Goal: Information Seeking & Learning: Learn about a topic

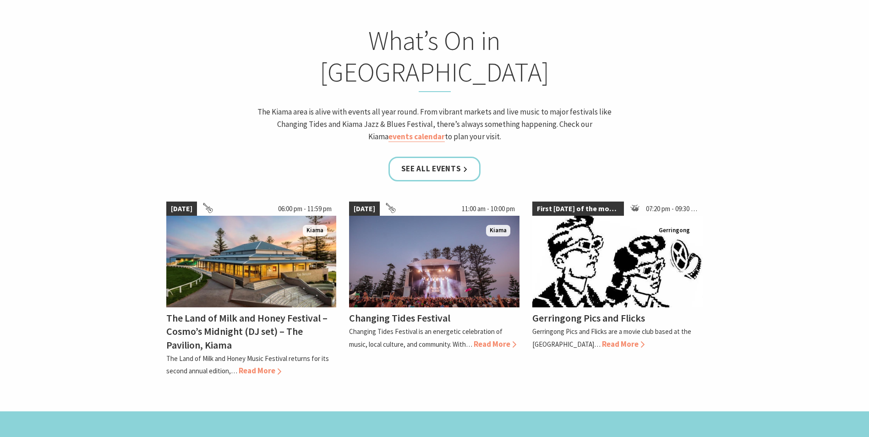
scroll to position [825, 0]
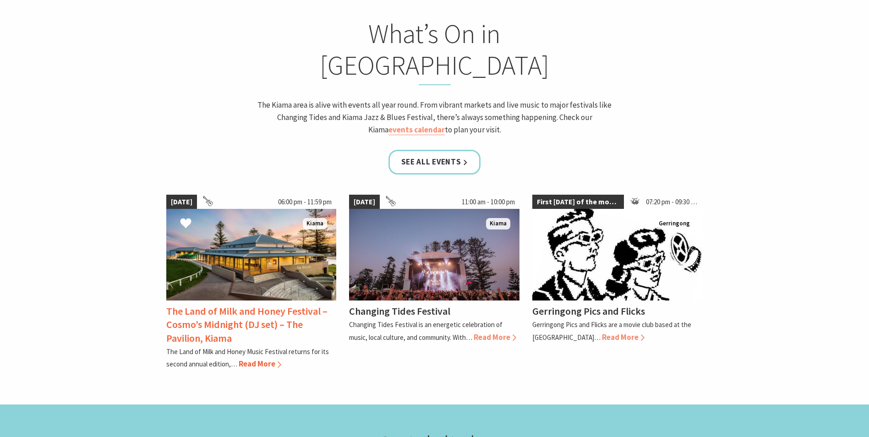
click at [266, 359] on span "Read More" at bounding box center [260, 364] width 43 height 10
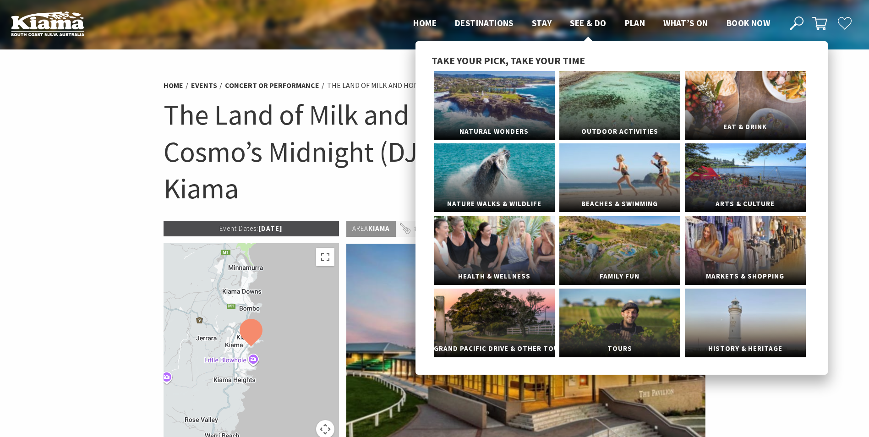
click at [730, 101] on link "Eat & Drink" at bounding box center [745, 105] width 121 height 69
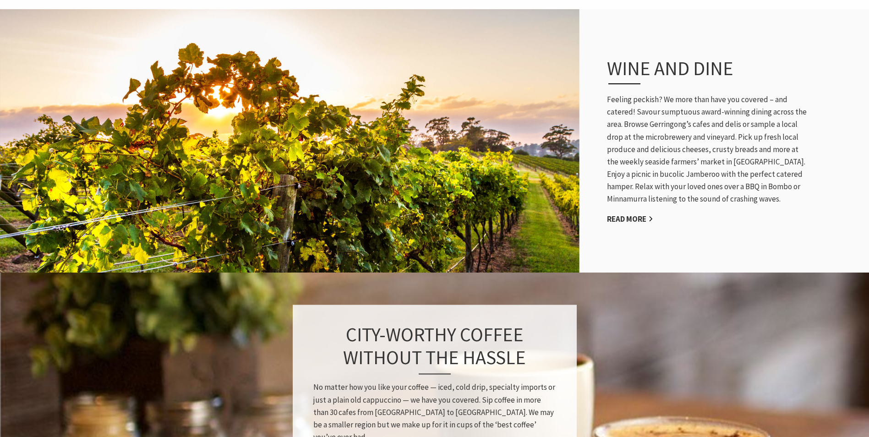
scroll to position [412, 0]
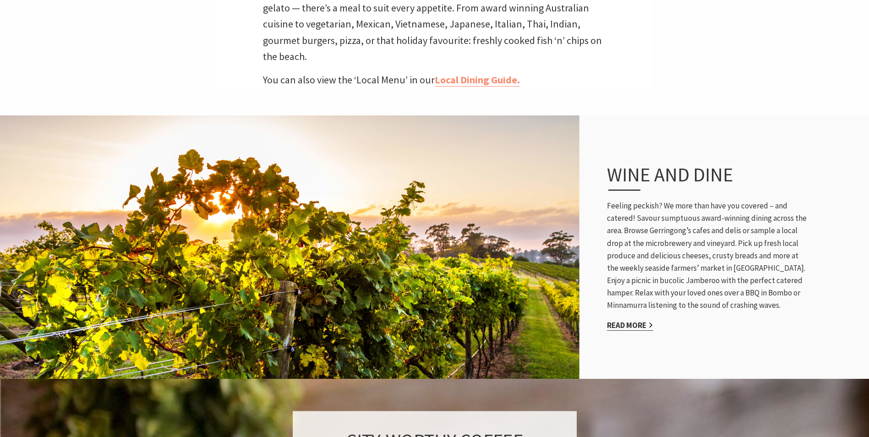
click at [631, 320] on link "Read More" at bounding box center [630, 325] width 46 height 11
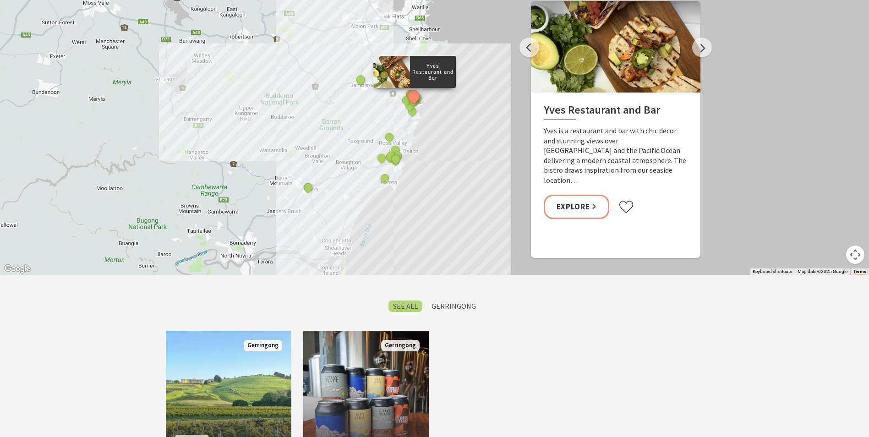
scroll to position [596, 0]
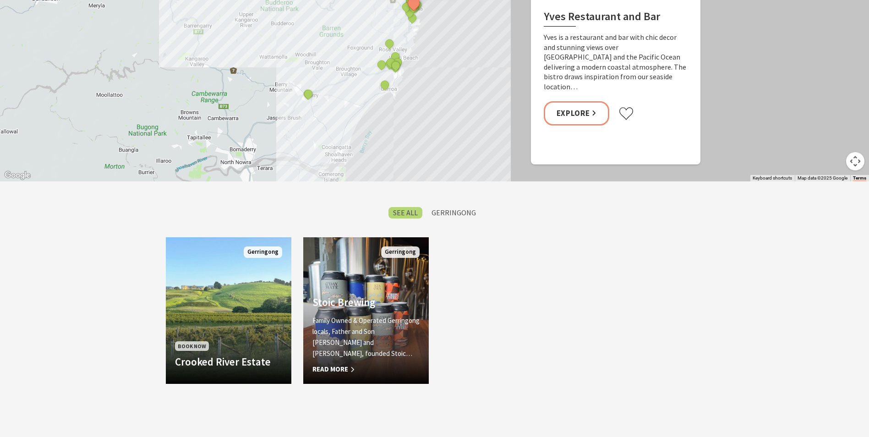
drag, startPoint x: 404, startPoint y: 301, endPoint x: 672, endPoint y: 312, distance: 268.3
click at [679, 312] on div "Book Now Crooked River Estate Discover the Charm of Crooked River Estate. Nestl…" at bounding box center [435, 316] width 550 height 158
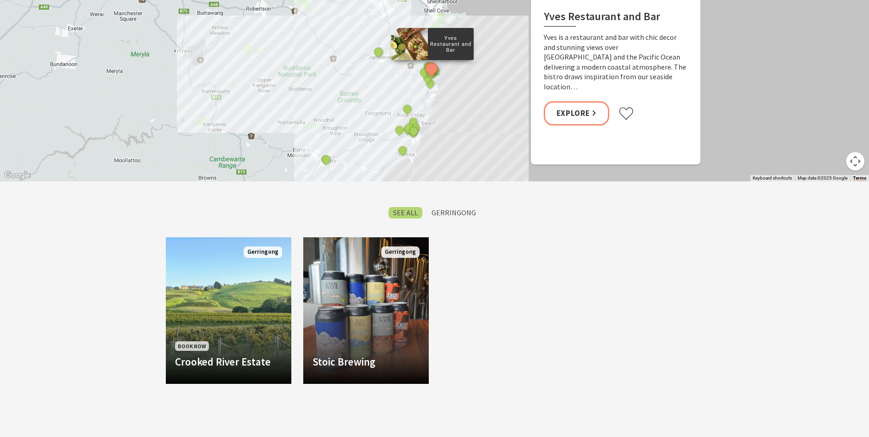
drag, startPoint x: 427, startPoint y: 66, endPoint x: 446, endPoint y: 133, distance: 70.6
click at [446, 133] on div "Yves Restaurant and Bar By The Sea The Treat Factory Slow Dough The Farmer's Ta…" at bounding box center [434, 17] width 869 height 330
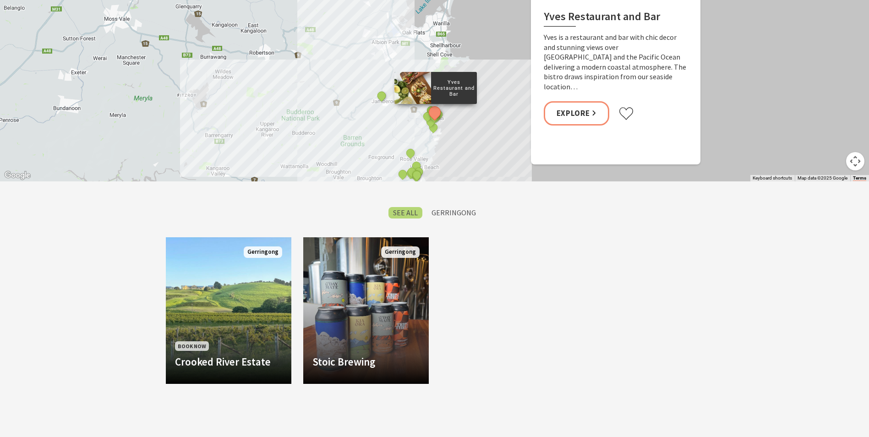
drag, startPoint x: 477, startPoint y: 12, endPoint x: 481, endPoint y: 58, distance: 46.0
click at [481, 58] on div "Yves Restaurant and Bar By The Sea The Treat Factory Slow Dough The Farmer's Ta…" at bounding box center [434, 17] width 869 height 330
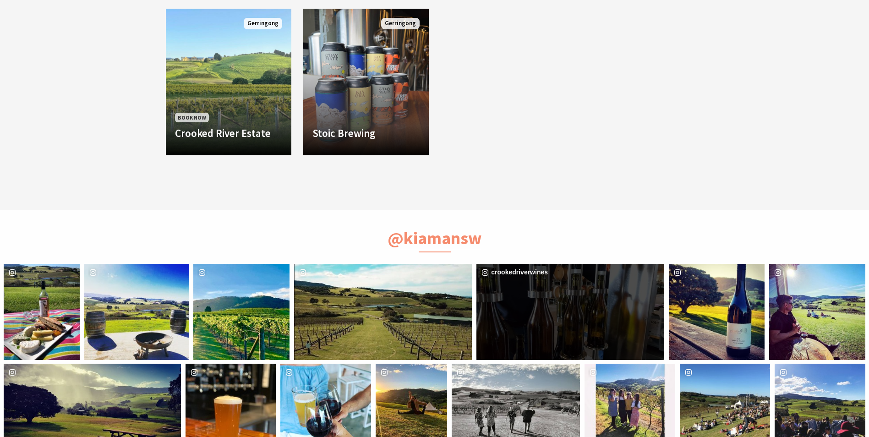
scroll to position [825, 0]
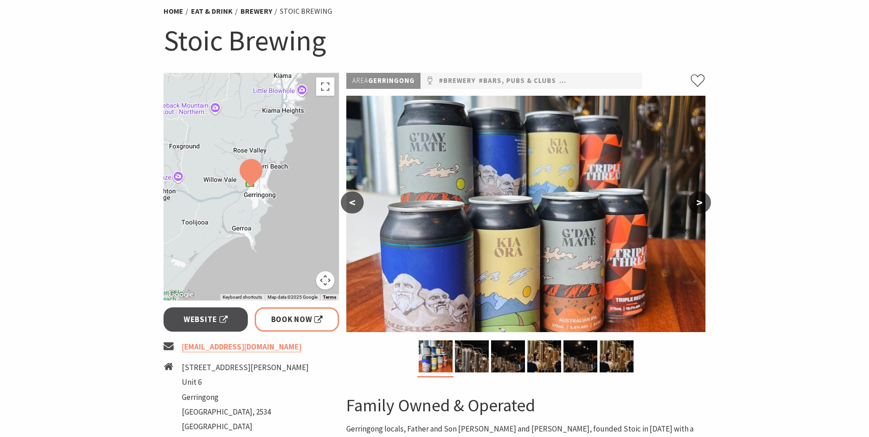
scroll to position [46, 0]
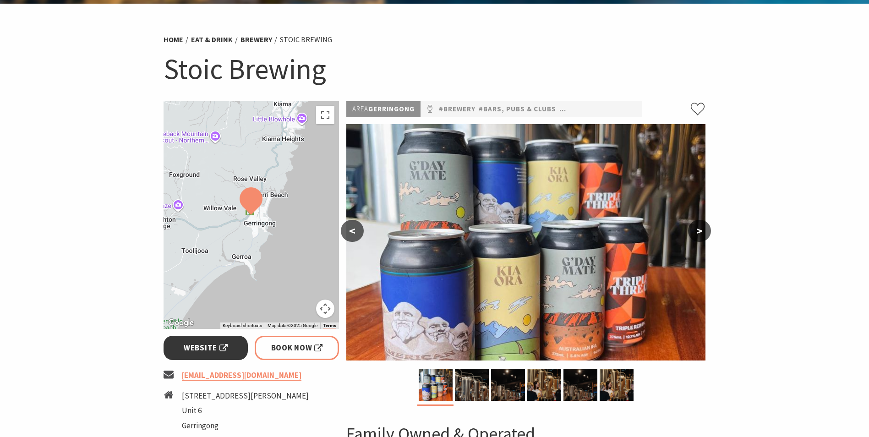
click at [199, 349] on span "Website" at bounding box center [206, 348] width 44 height 12
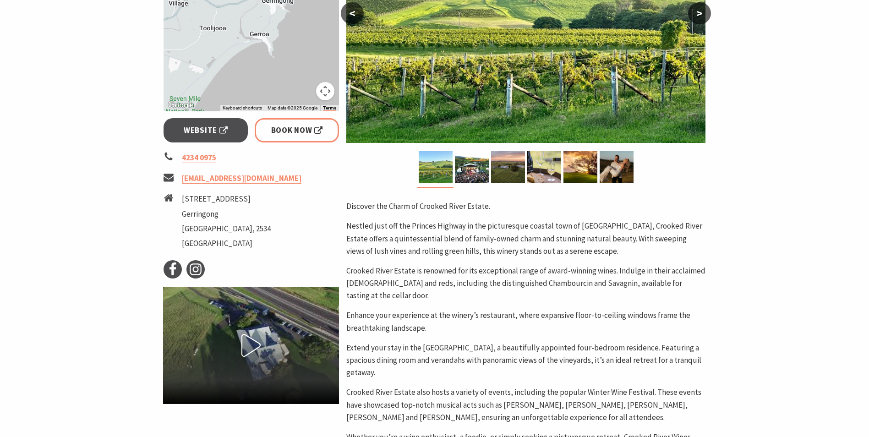
scroll to position [321, 0]
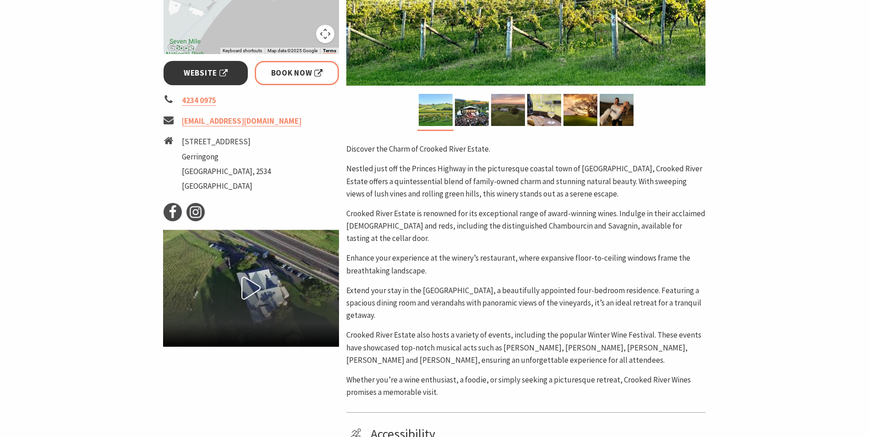
click at [200, 71] on span "Website" at bounding box center [206, 73] width 44 height 12
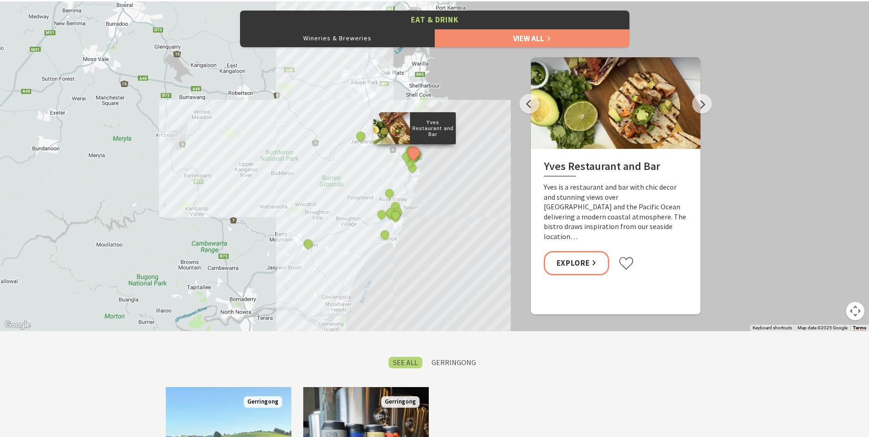
scroll to position [321, 0]
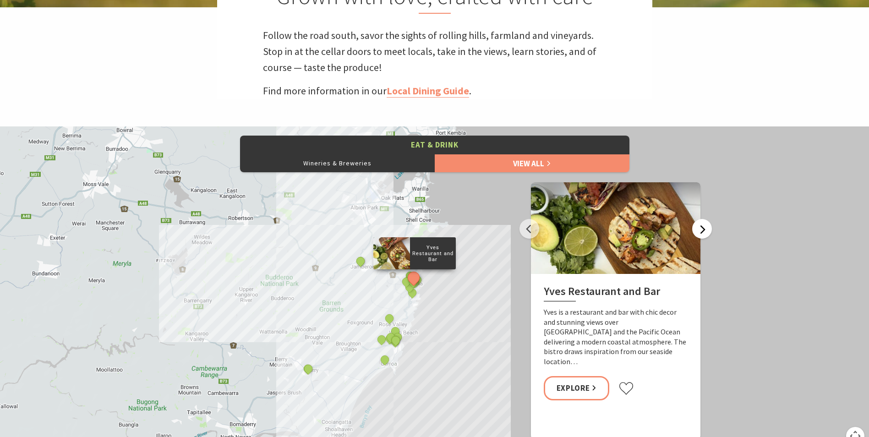
click at [696, 227] on button "Next" at bounding box center [702, 229] width 20 height 20
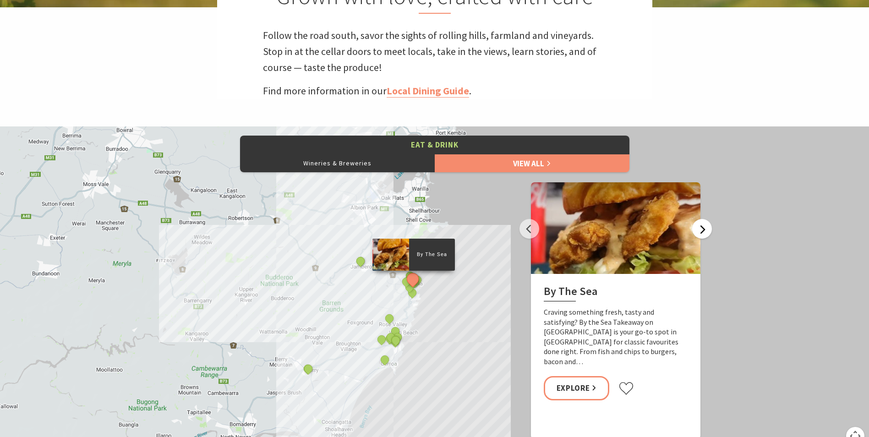
click at [702, 225] on button "Next" at bounding box center [702, 229] width 20 height 20
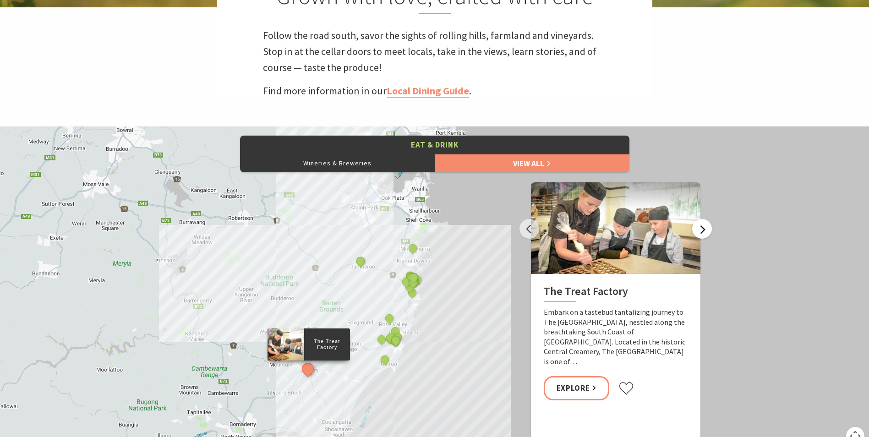
click at [702, 225] on button "Next" at bounding box center [702, 229] width 20 height 20
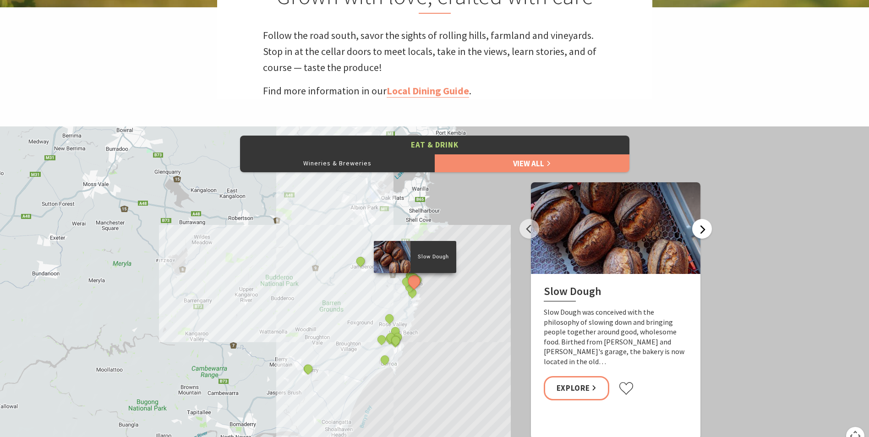
click at [702, 225] on button "Next" at bounding box center [702, 229] width 20 height 20
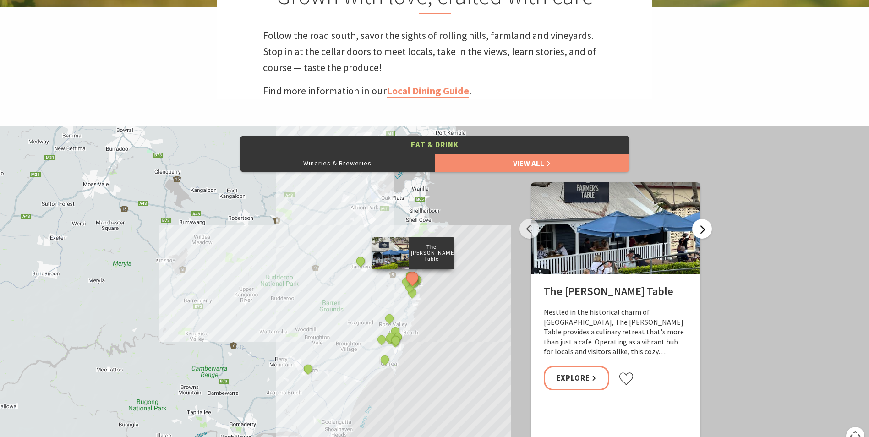
click at [702, 225] on button "Next" at bounding box center [702, 229] width 20 height 20
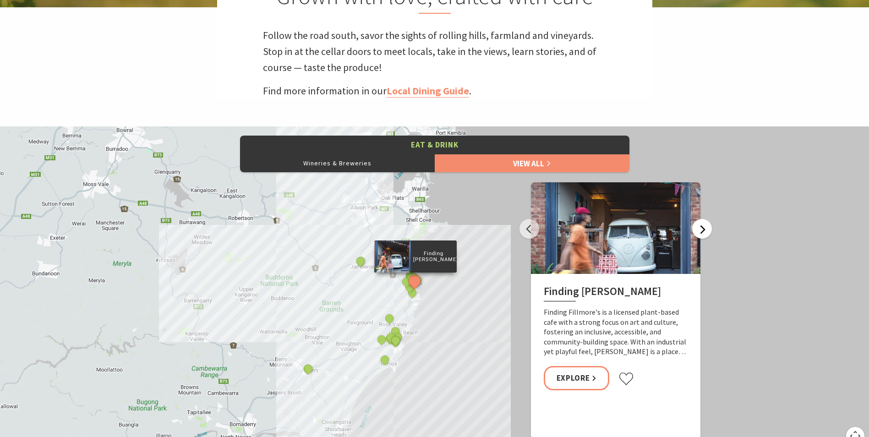
click at [700, 230] on button "Next" at bounding box center [702, 229] width 20 height 20
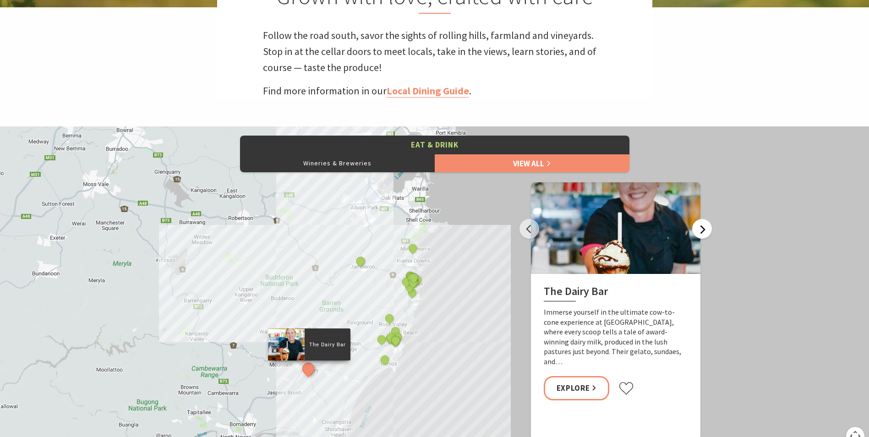
click at [703, 231] on button "Next" at bounding box center [702, 229] width 20 height 20
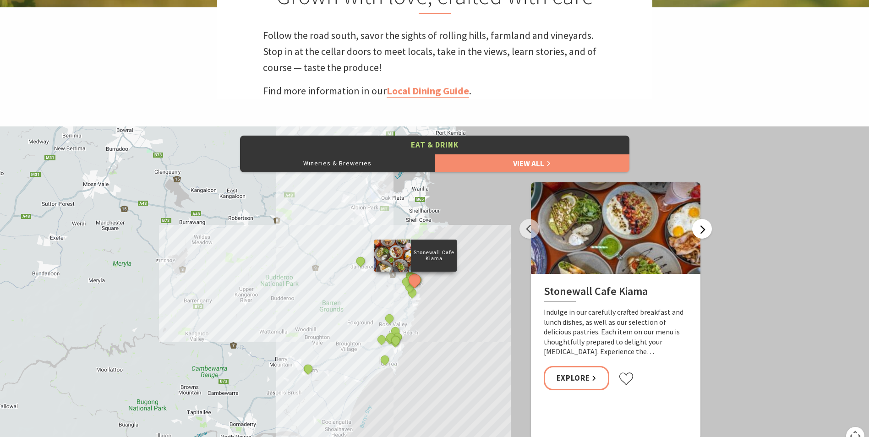
click at [703, 231] on button "Next" at bounding box center [702, 229] width 20 height 20
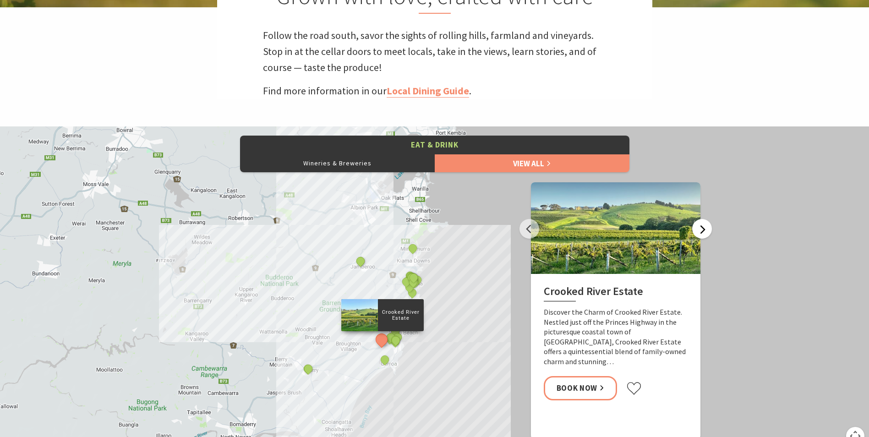
click at [703, 231] on button "Next" at bounding box center [702, 229] width 20 height 20
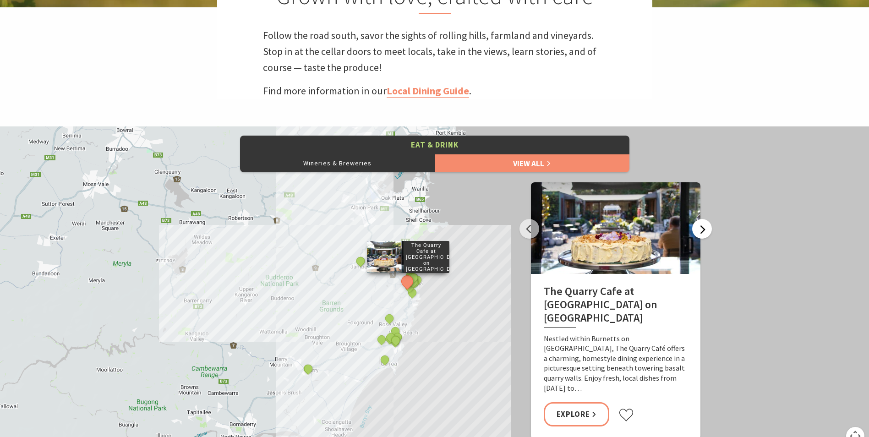
click at [703, 231] on button "Next" at bounding box center [702, 229] width 20 height 20
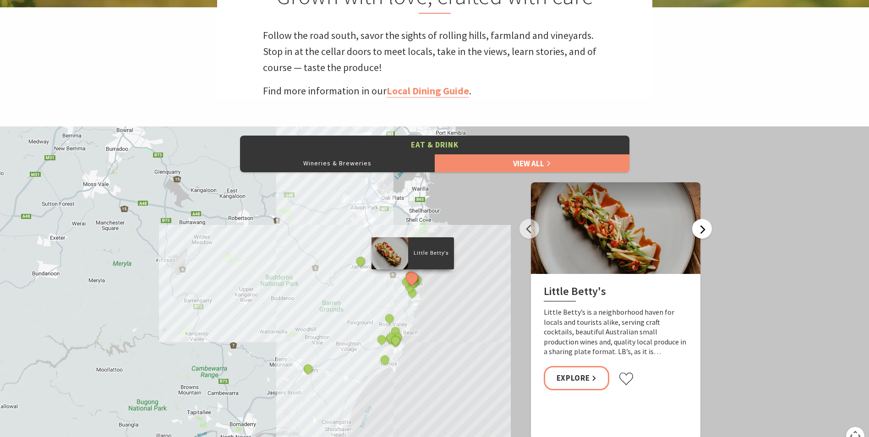
click at [703, 231] on button "Next" at bounding box center [702, 229] width 20 height 20
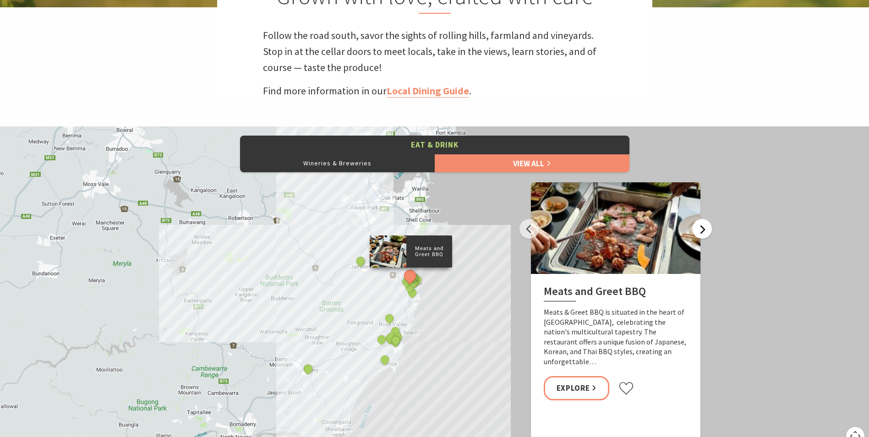
click at [703, 231] on button "Next" at bounding box center [702, 229] width 20 height 20
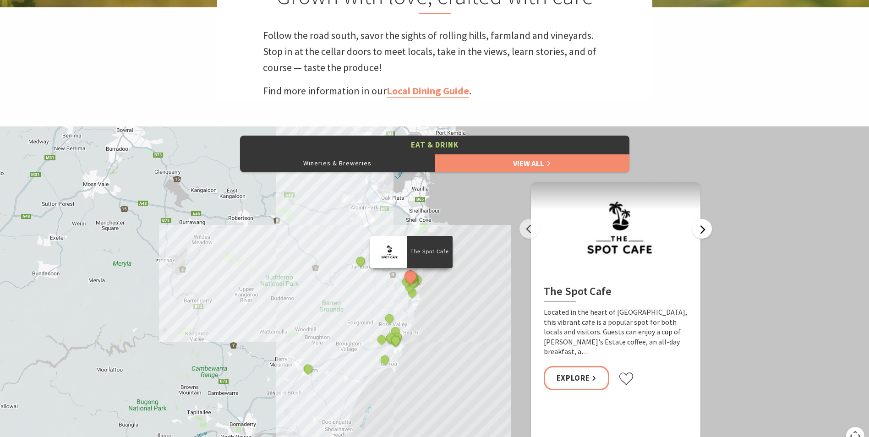
click at [703, 231] on button "Next" at bounding box center [702, 229] width 20 height 20
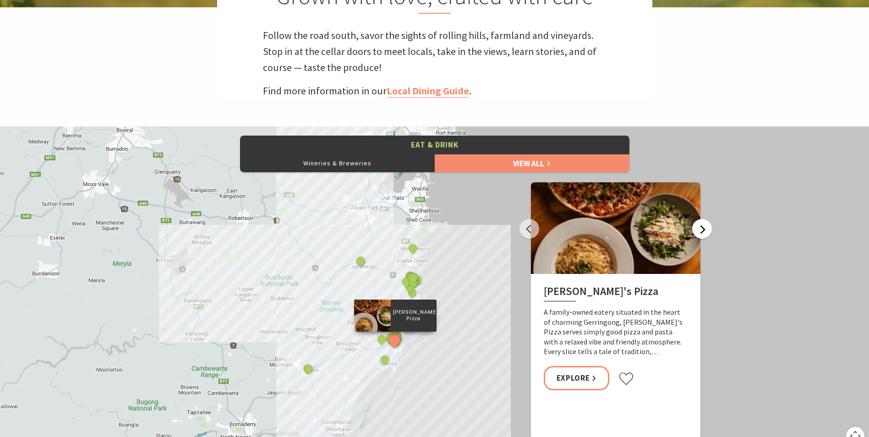
click at [703, 231] on button "Next" at bounding box center [702, 229] width 20 height 20
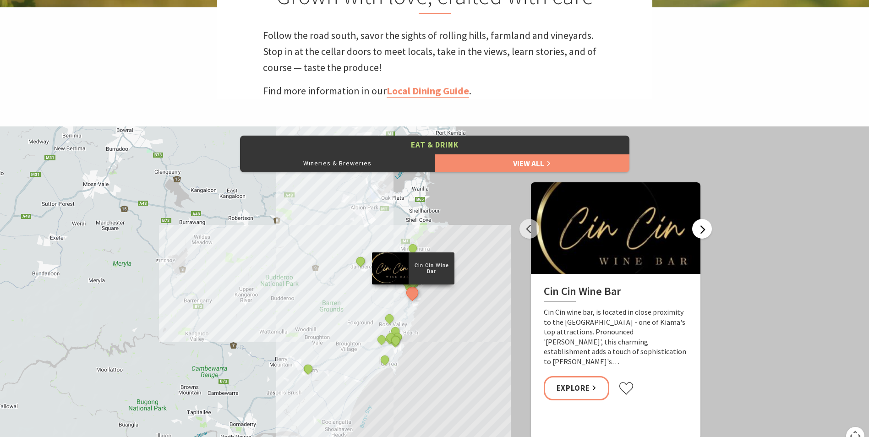
click at [703, 231] on button "Next" at bounding box center [702, 229] width 20 height 20
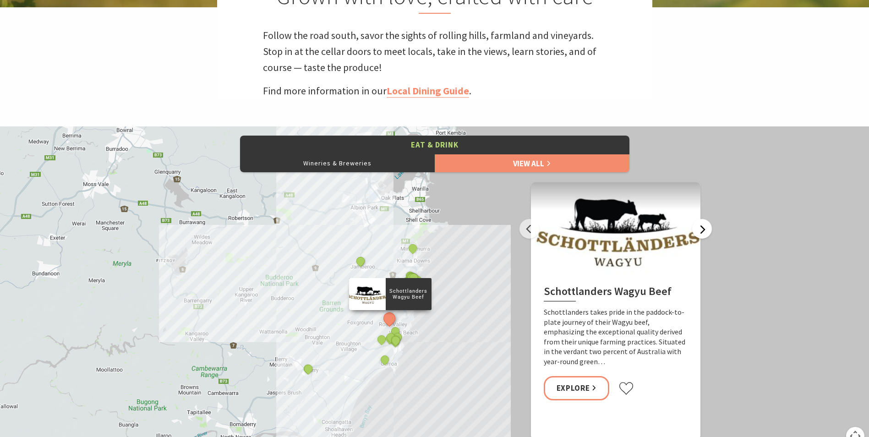
click at [703, 231] on button "Next" at bounding box center [702, 229] width 20 height 20
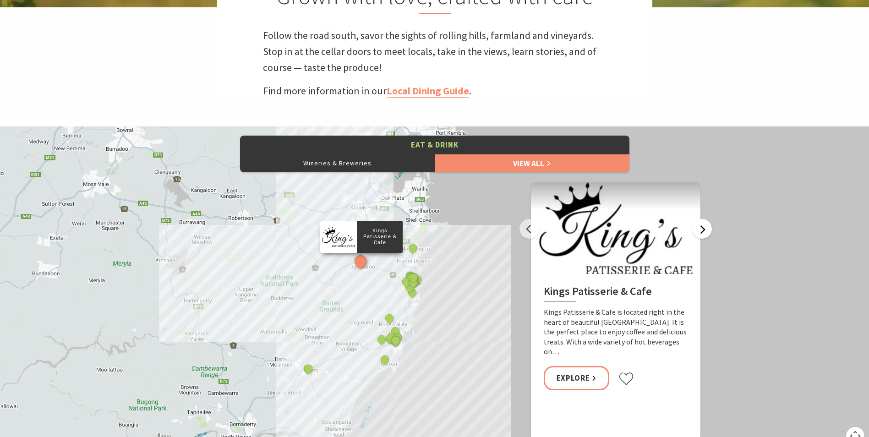
click at [703, 231] on button "Next" at bounding box center [702, 229] width 20 height 20
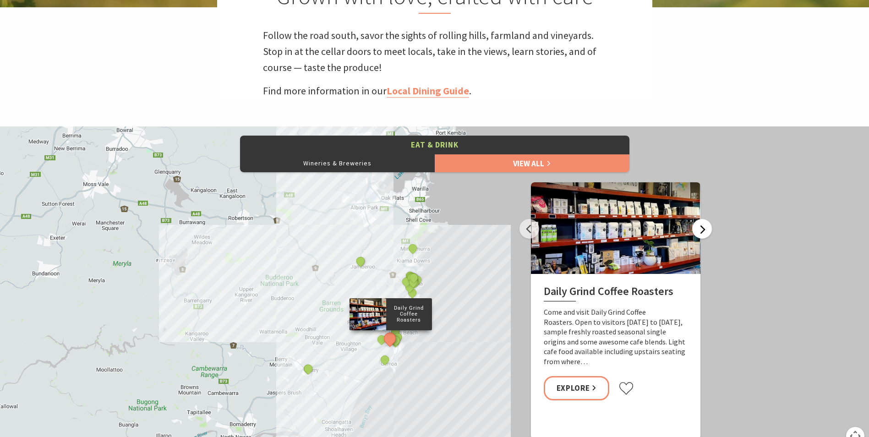
click at [703, 231] on button "Next" at bounding box center [702, 229] width 20 height 20
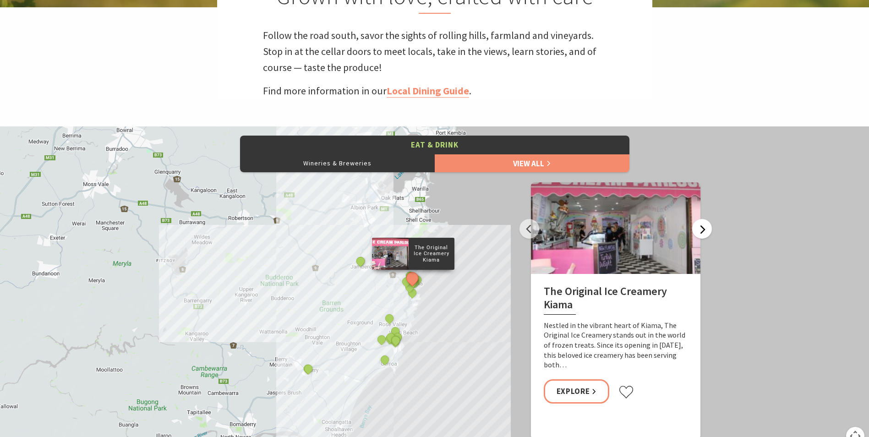
click at [703, 231] on button "Next" at bounding box center [702, 229] width 20 height 20
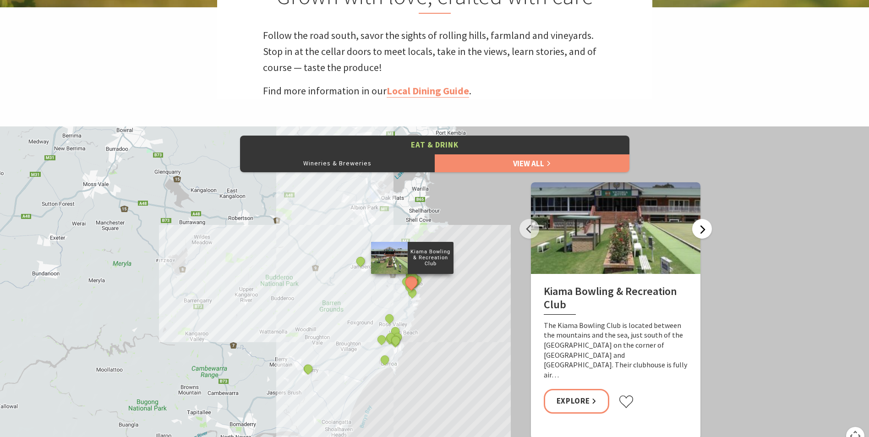
click at [703, 231] on button "Next" at bounding box center [702, 229] width 20 height 20
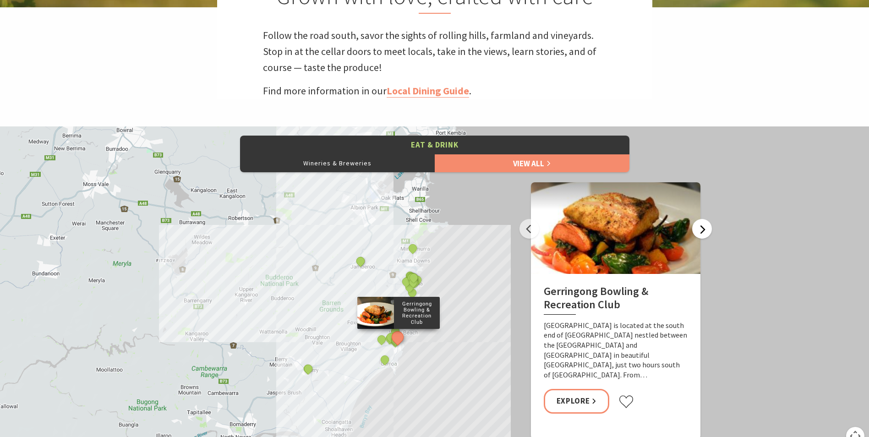
click at [703, 231] on button "Next" at bounding box center [702, 229] width 20 height 20
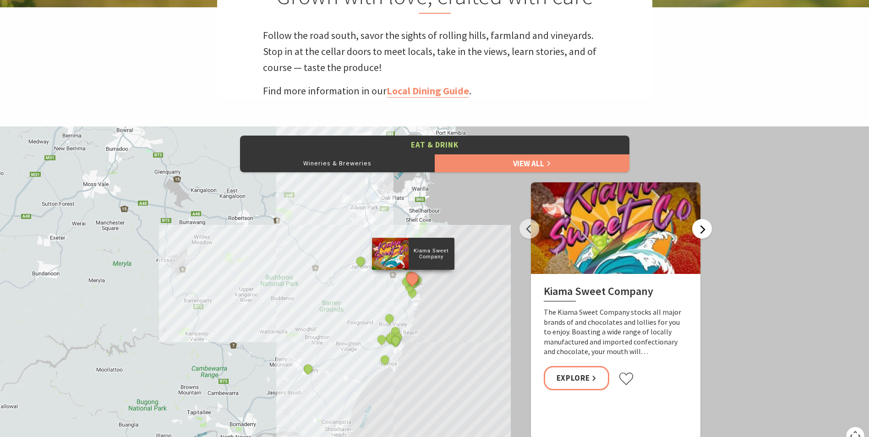
click at [703, 231] on button "Next" at bounding box center [702, 229] width 20 height 20
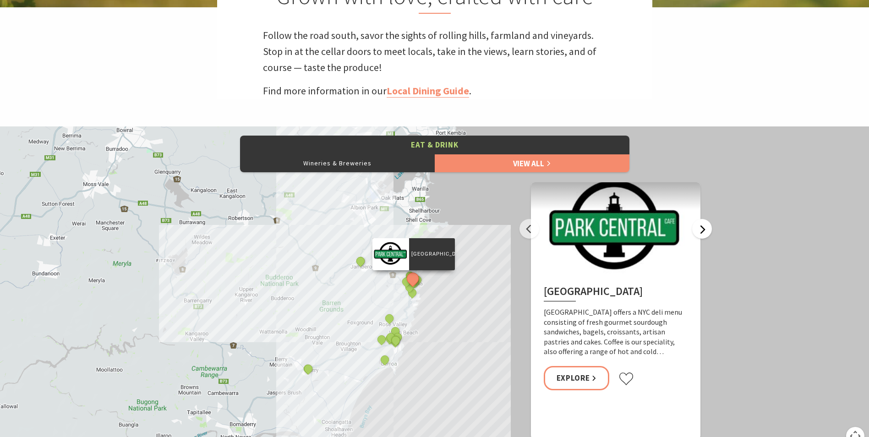
click at [703, 231] on button "Next" at bounding box center [702, 229] width 20 height 20
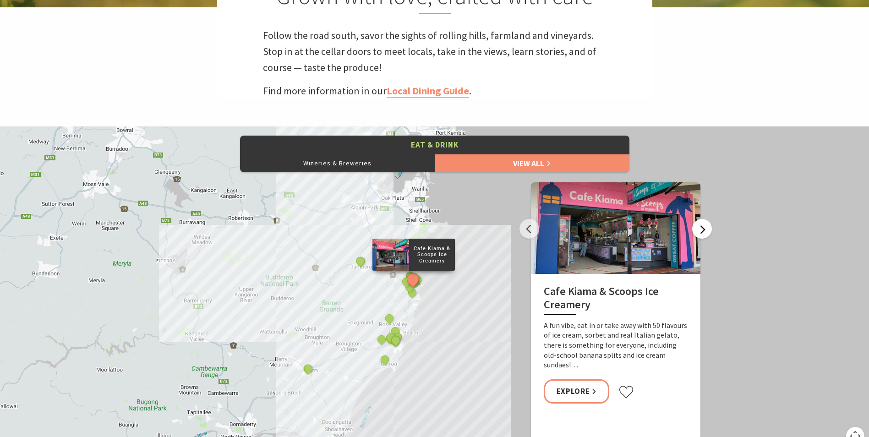
click at [703, 231] on button "Next" at bounding box center [702, 229] width 20 height 20
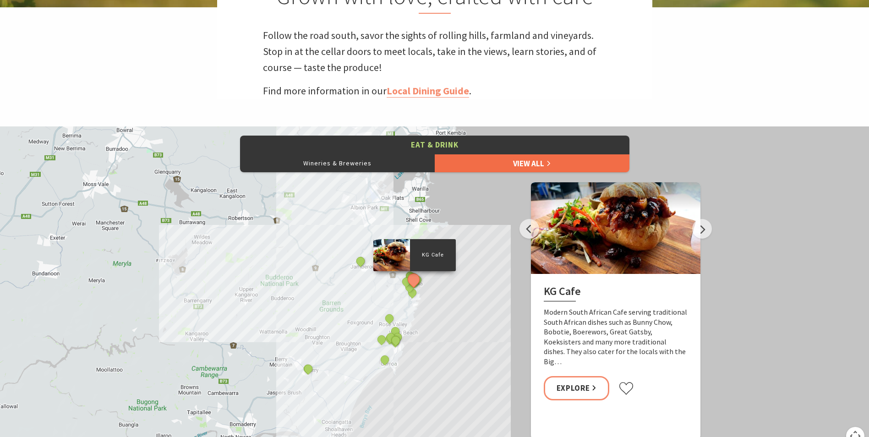
click at [531, 163] on link "View All" at bounding box center [532, 163] width 195 height 18
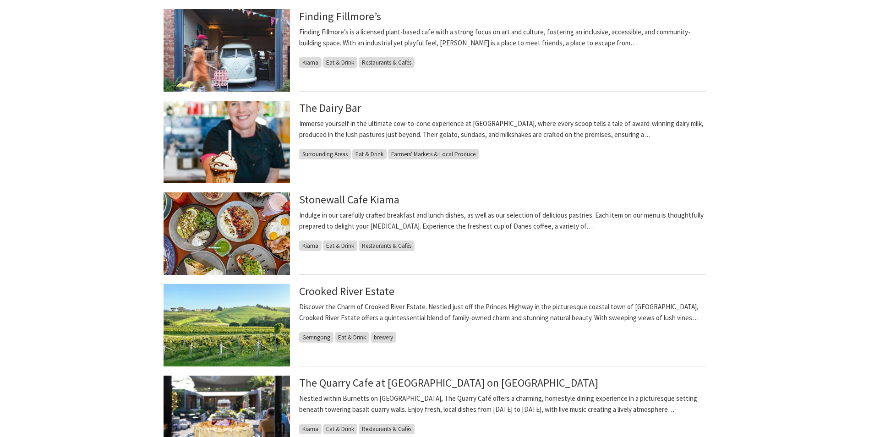
scroll to position [825, 0]
